Goal: Find specific page/section: Find specific page/section

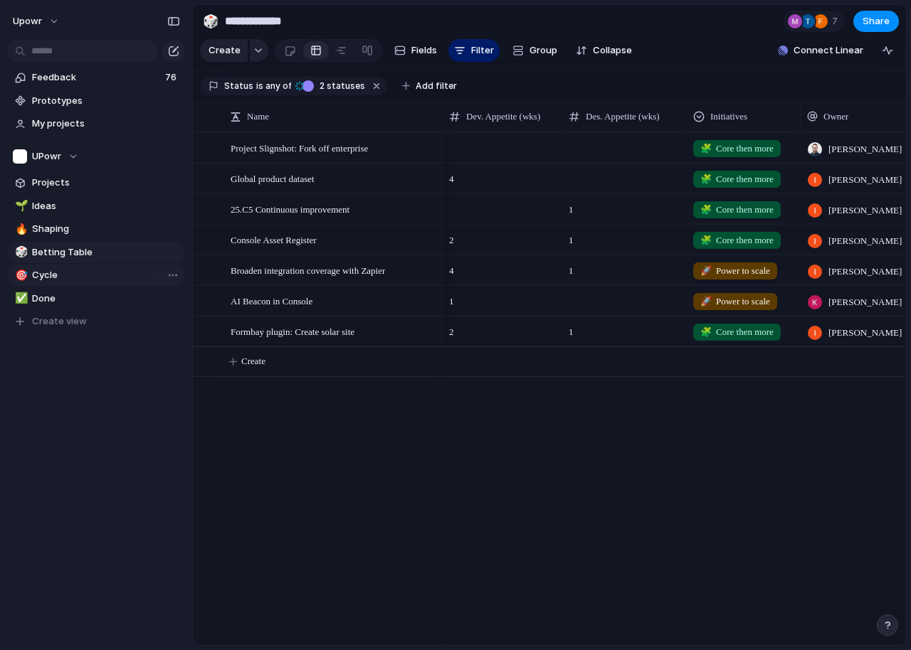
click at [60, 280] on span "Cycle" at bounding box center [106, 275] width 148 height 14
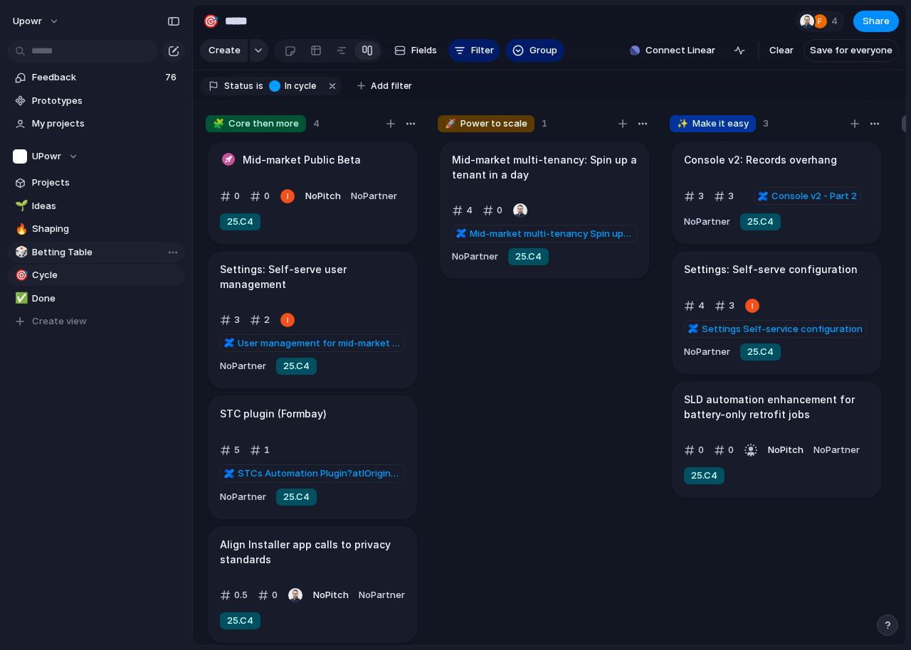
click at [48, 258] on span "Betting Table" at bounding box center [106, 252] width 148 height 14
type input "**********"
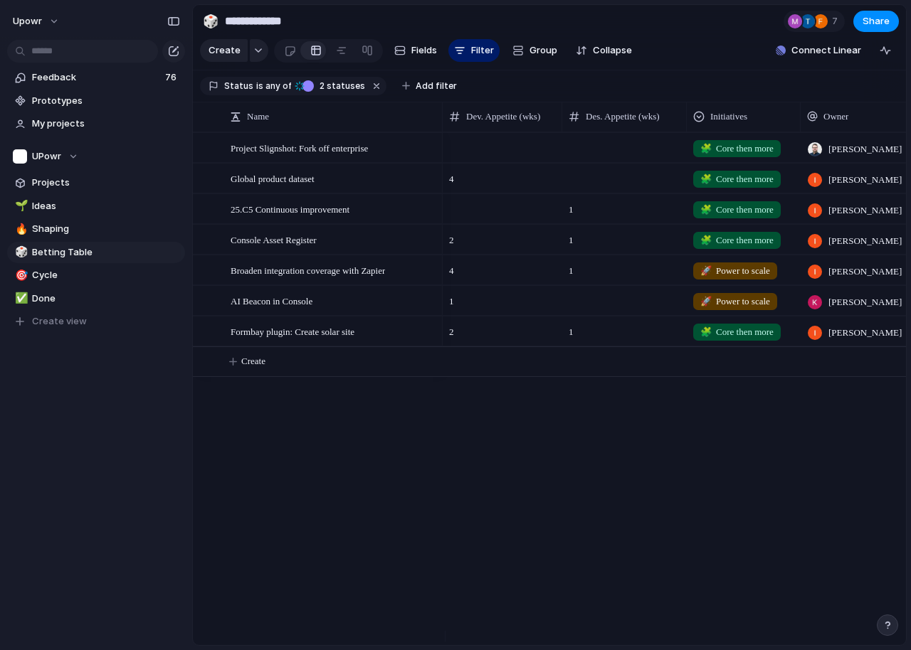
click at [391, 505] on div "Project Slignshot: Fork off enterprise Global product dataset 25.C5 Continuous …" at bounding box center [549, 388] width 713 height 513
click at [349, 217] on span "25.C5 Continuous improvement" at bounding box center [290, 209] width 119 height 16
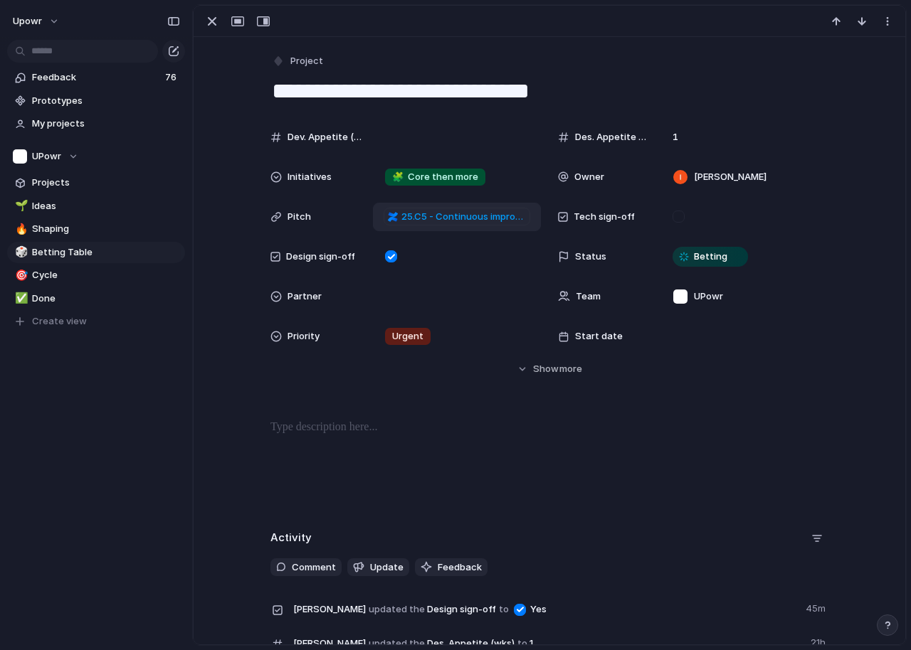
click at [489, 215] on span "25.C5 - Continuous improvement pitch items" at bounding box center [463, 217] width 125 height 14
